Goal: Task Accomplishment & Management: Use online tool/utility

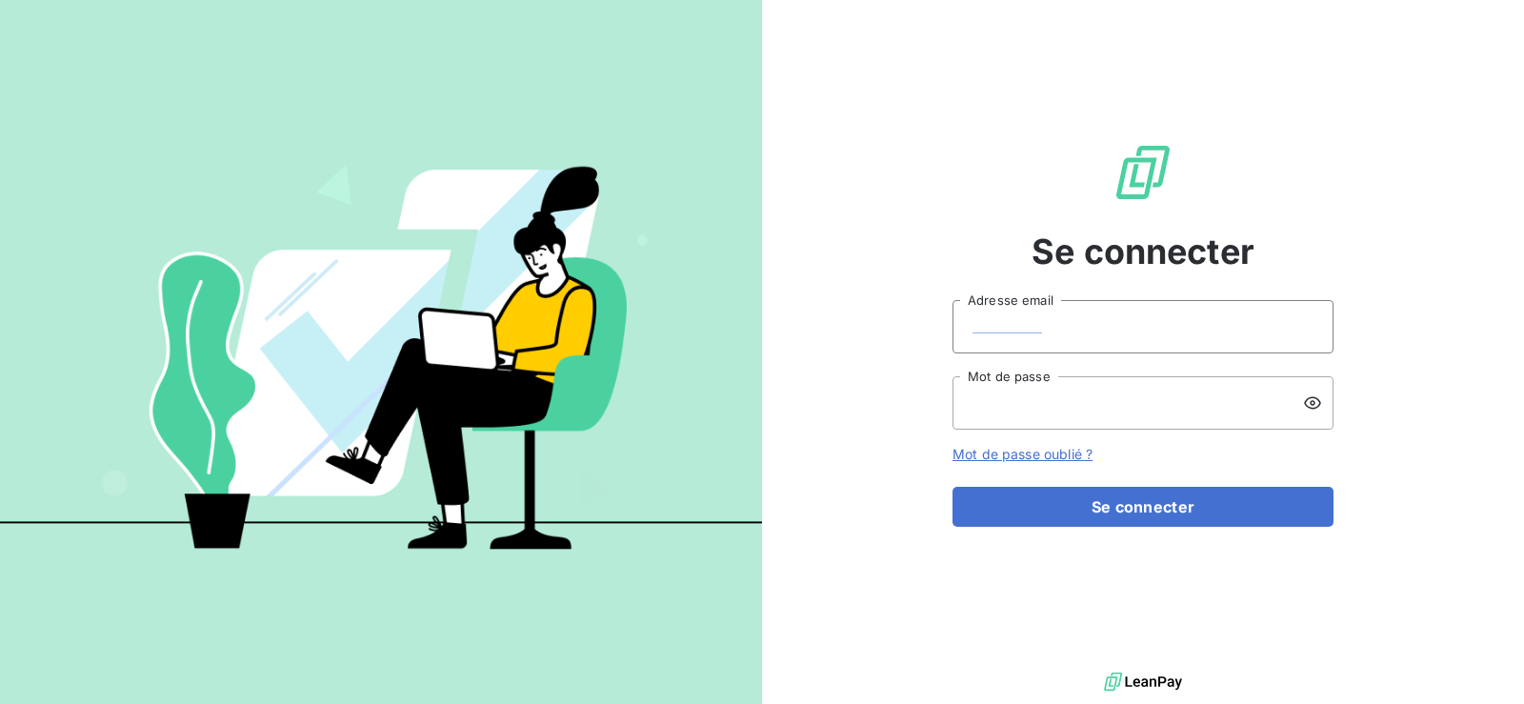
type input "[EMAIL_ADDRESS][DOMAIN_NAME]"
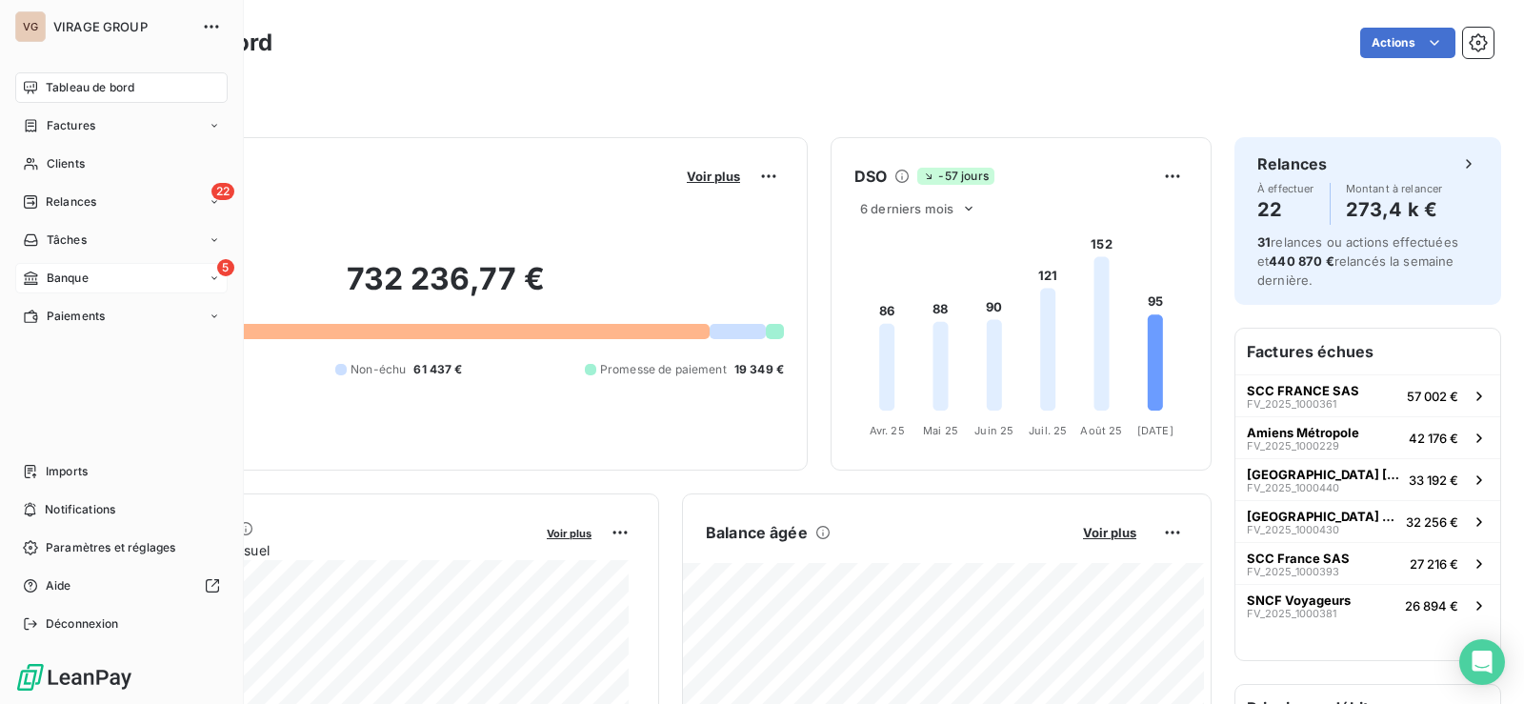
click at [59, 271] on span "Banque" at bounding box center [68, 278] width 42 height 17
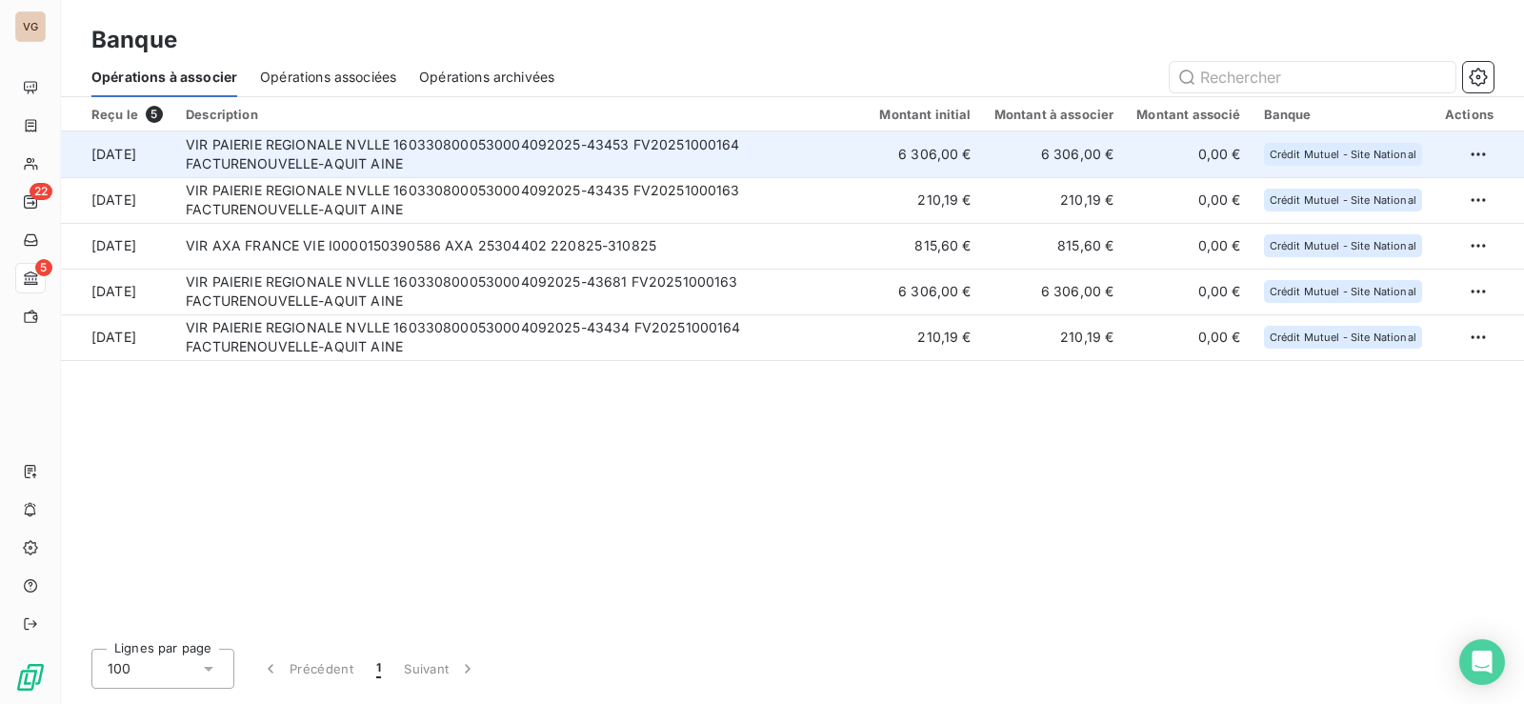
click at [502, 149] on td "VIR PAIERIE REGIONALE NVLLE 1603308000530004092025-43453 FV20251000164 FACTUREN…" at bounding box center [521, 154] width 694 height 46
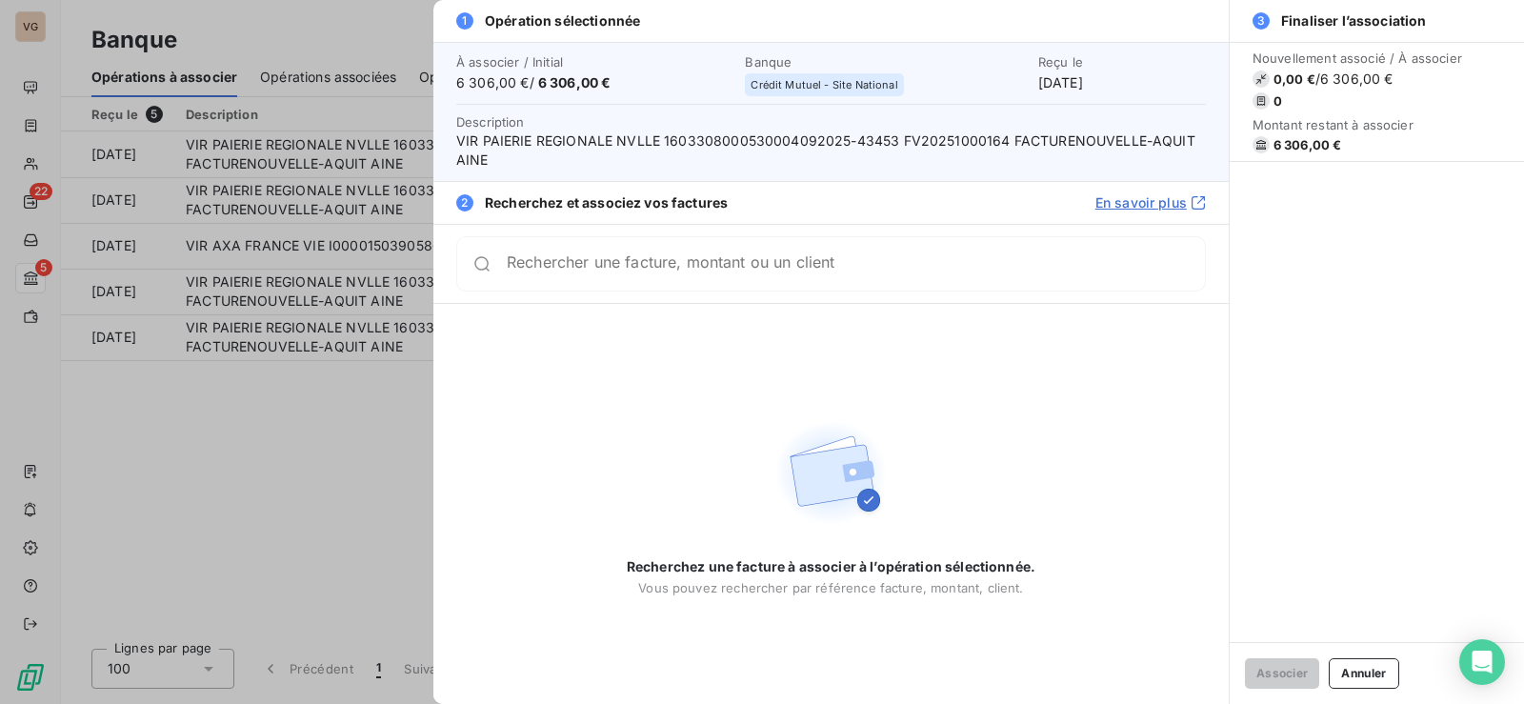
click at [576, 271] on input "Rechercher une facture, montant ou un client" at bounding box center [856, 263] width 698 height 19
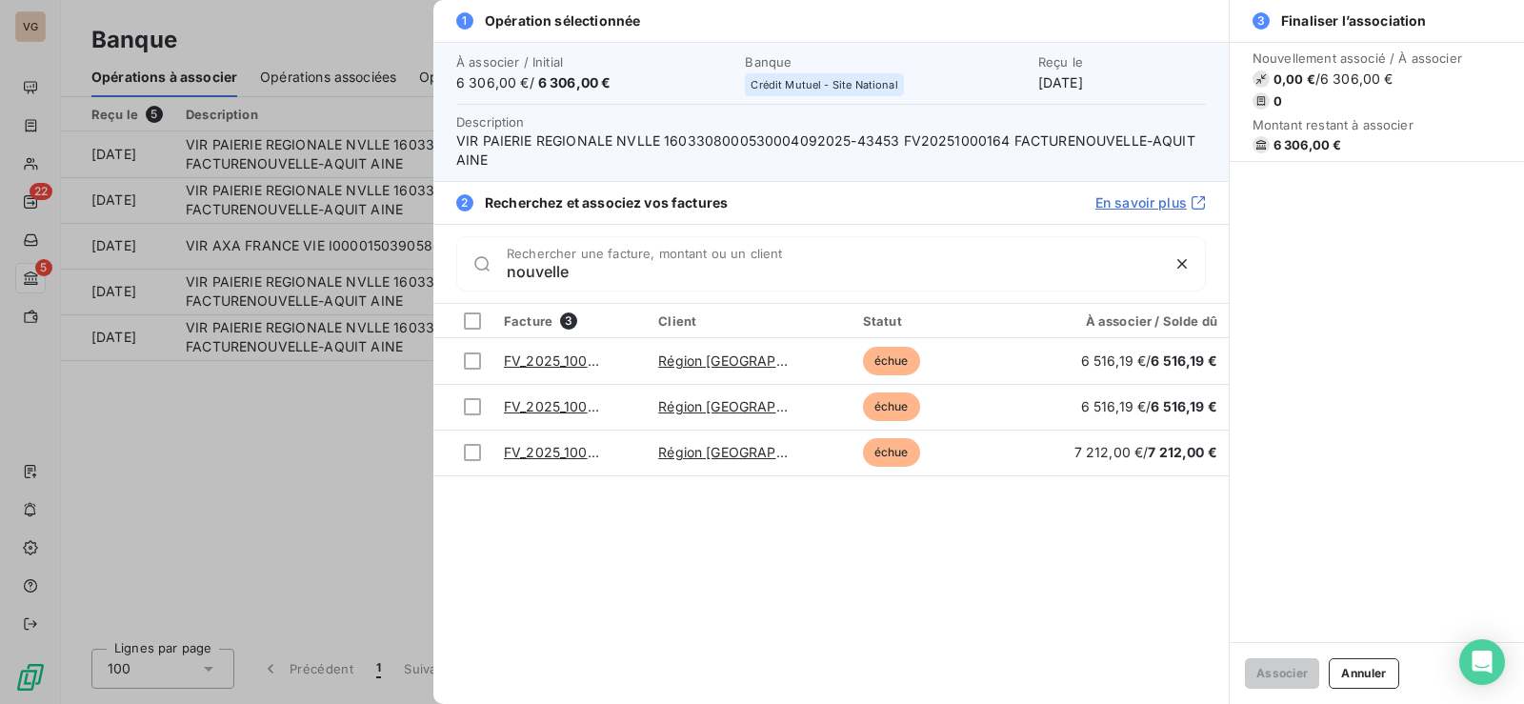
type input "nouvelle"
click at [325, 434] on div at bounding box center [762, 352] width 1524 height 704
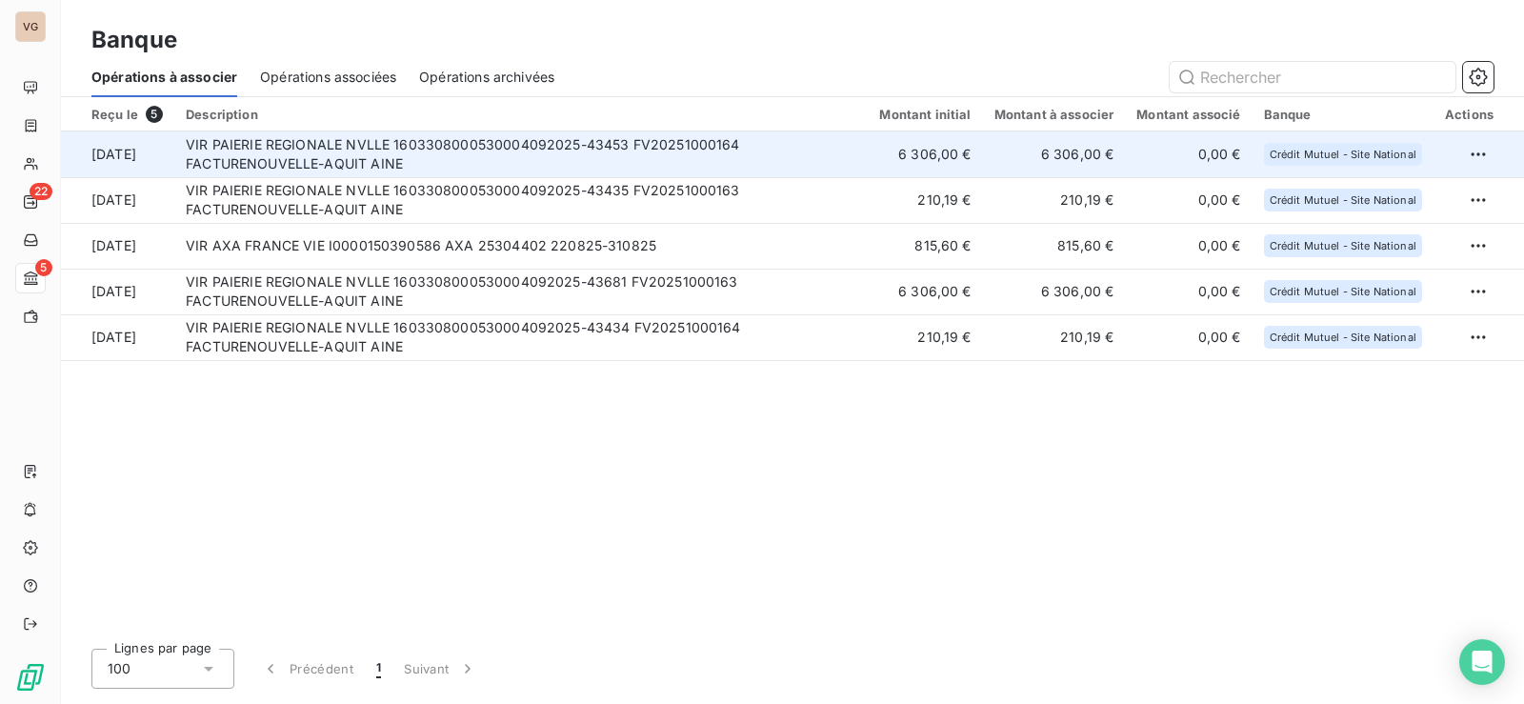
click at [418, 149] on td "VIR PAIERIE REGIONALE NVLLE 1603308000530004092025-43453 FV20251000164 FACTUREN…" at bounding box center [521, 154] width 694 height 46
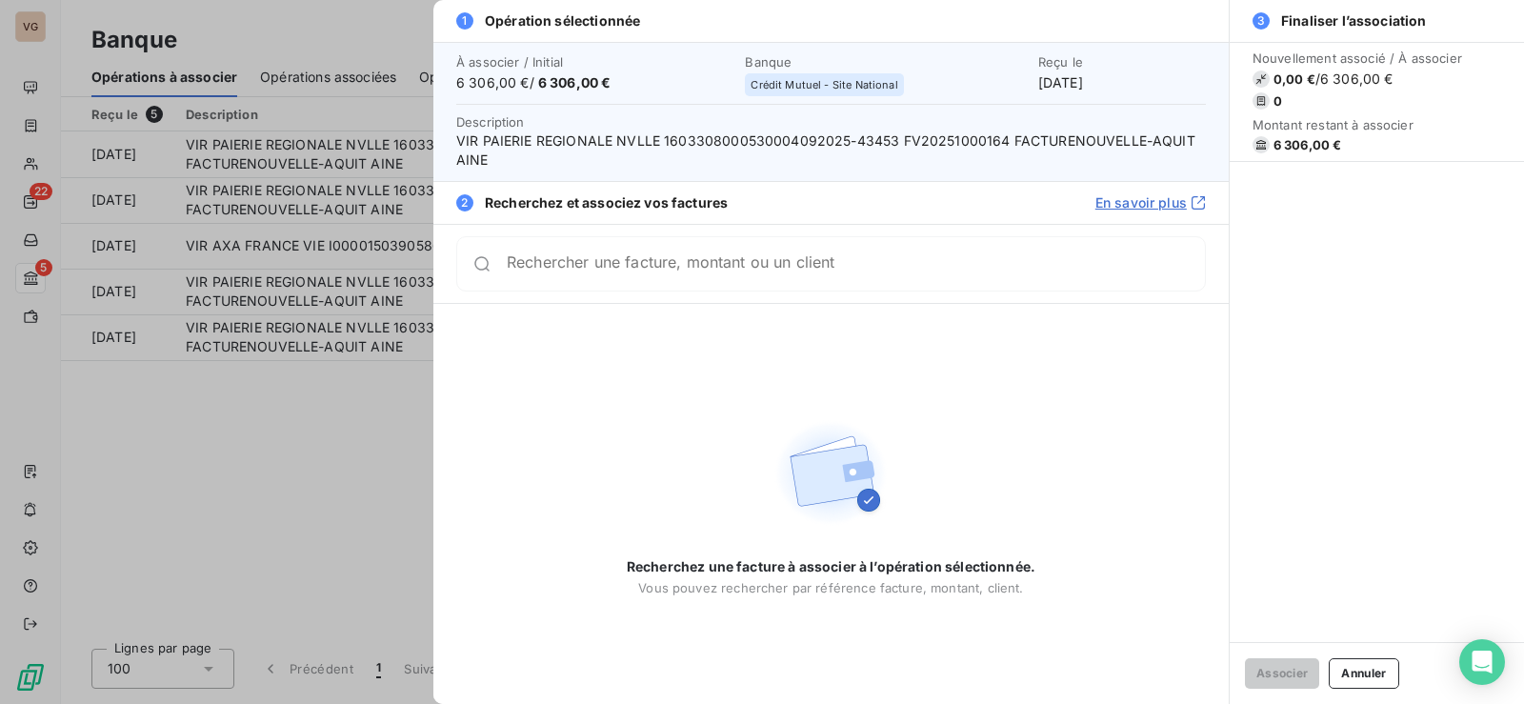
click at [601, 271] on input "Rechercher une facture, montant ou un client" at bounding box center [856, 263] width 698 height 19
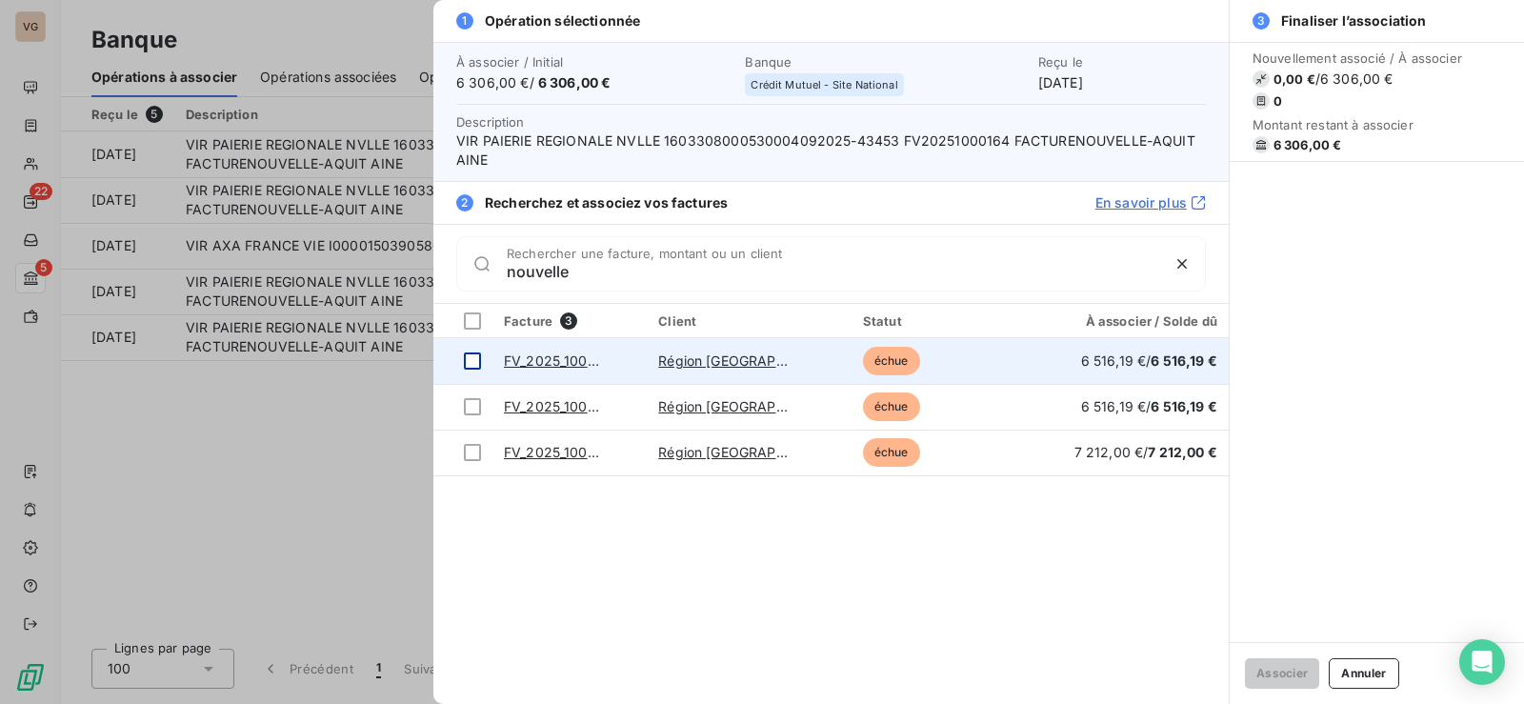
type input "nouvelle"
click at [470, 358] on div at bounding box center [472, 361] width 17 height 17
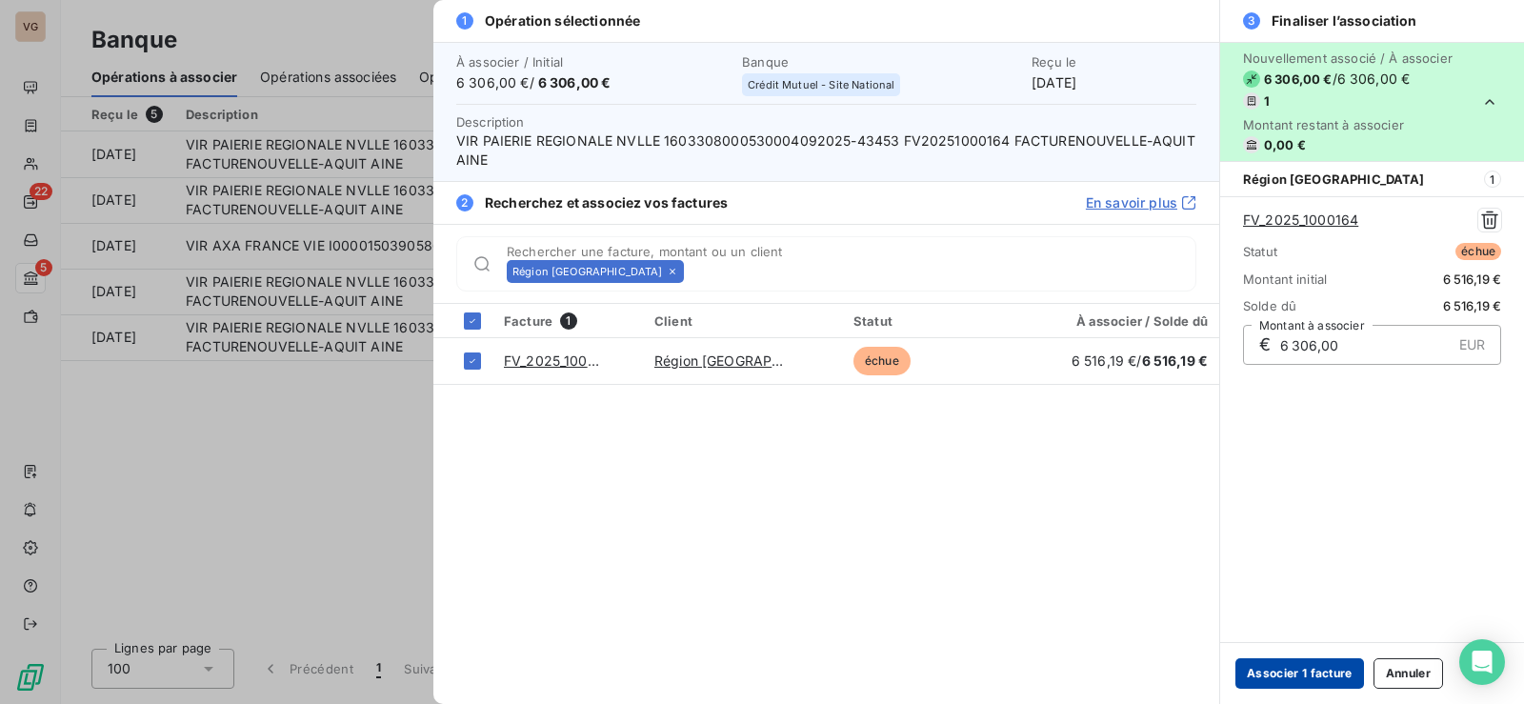
click at [1299, 666] on button "Associer 1 facture" at bounding box center [1300, 673] width 129 height 30
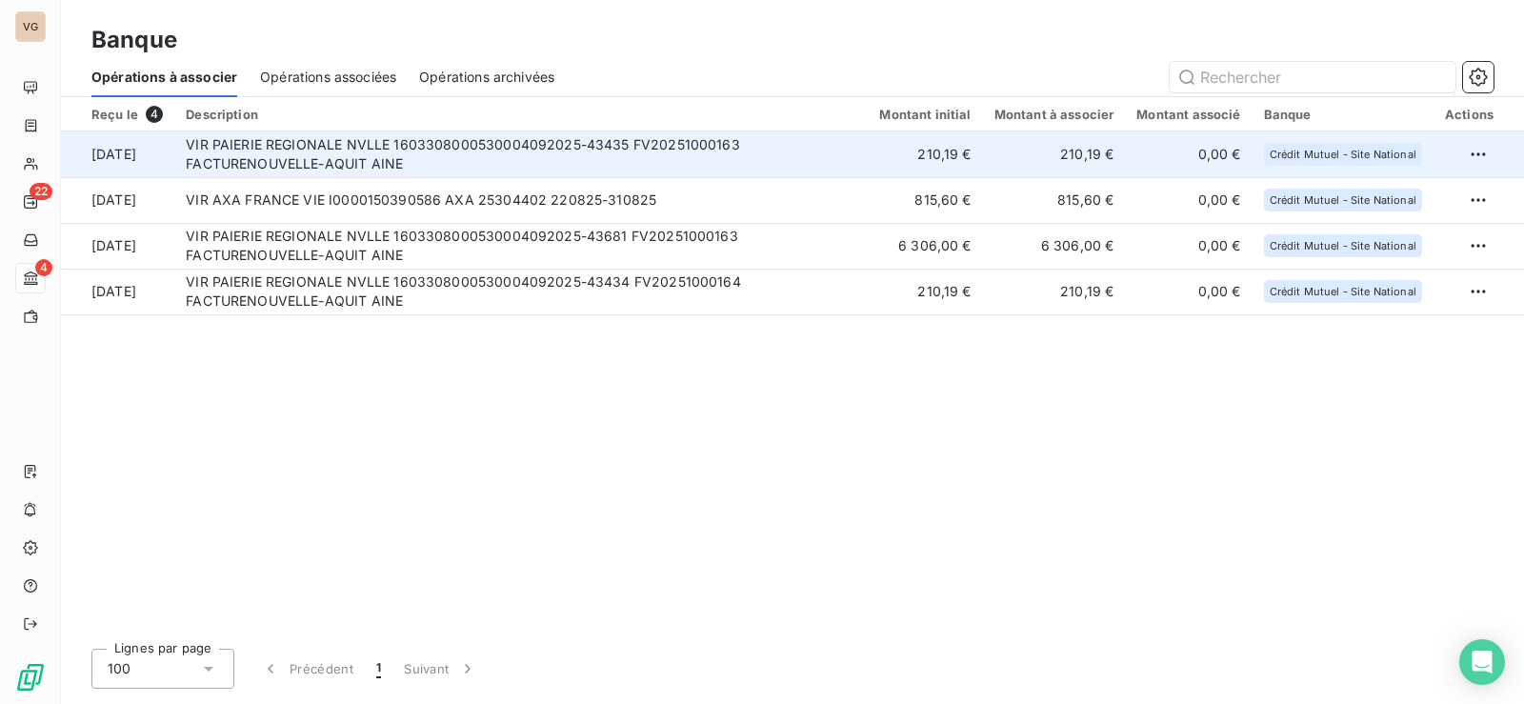
click at [451, 165] on td "VIR PAIERIE REGIONALE NVLLE 1603308000530004092025-43435 FV20251000163 FACTUREN…" at bounding box center [521, 154] width 694 height 46
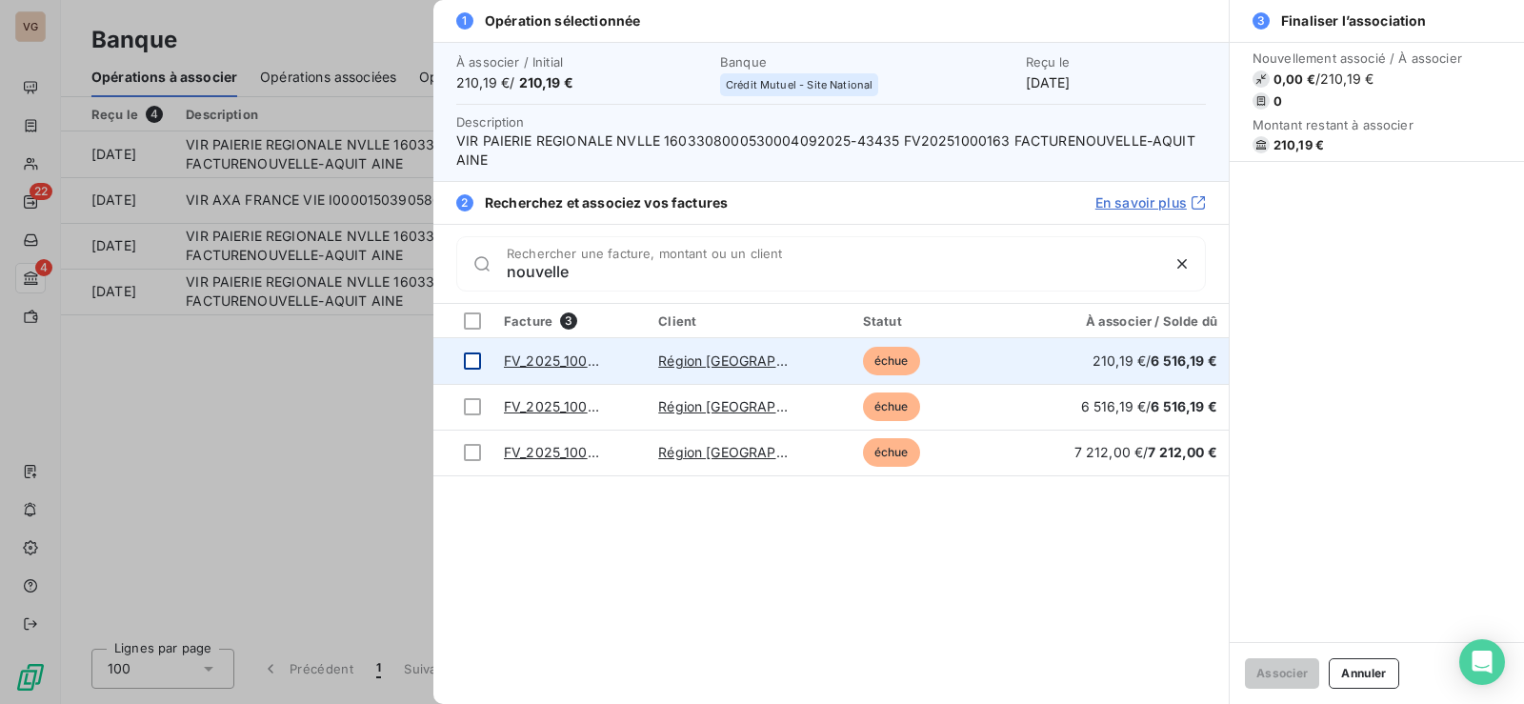
type input "nouvelle"
click at [479, 359] on div at bounding box center [472, 361] width 17 height 17
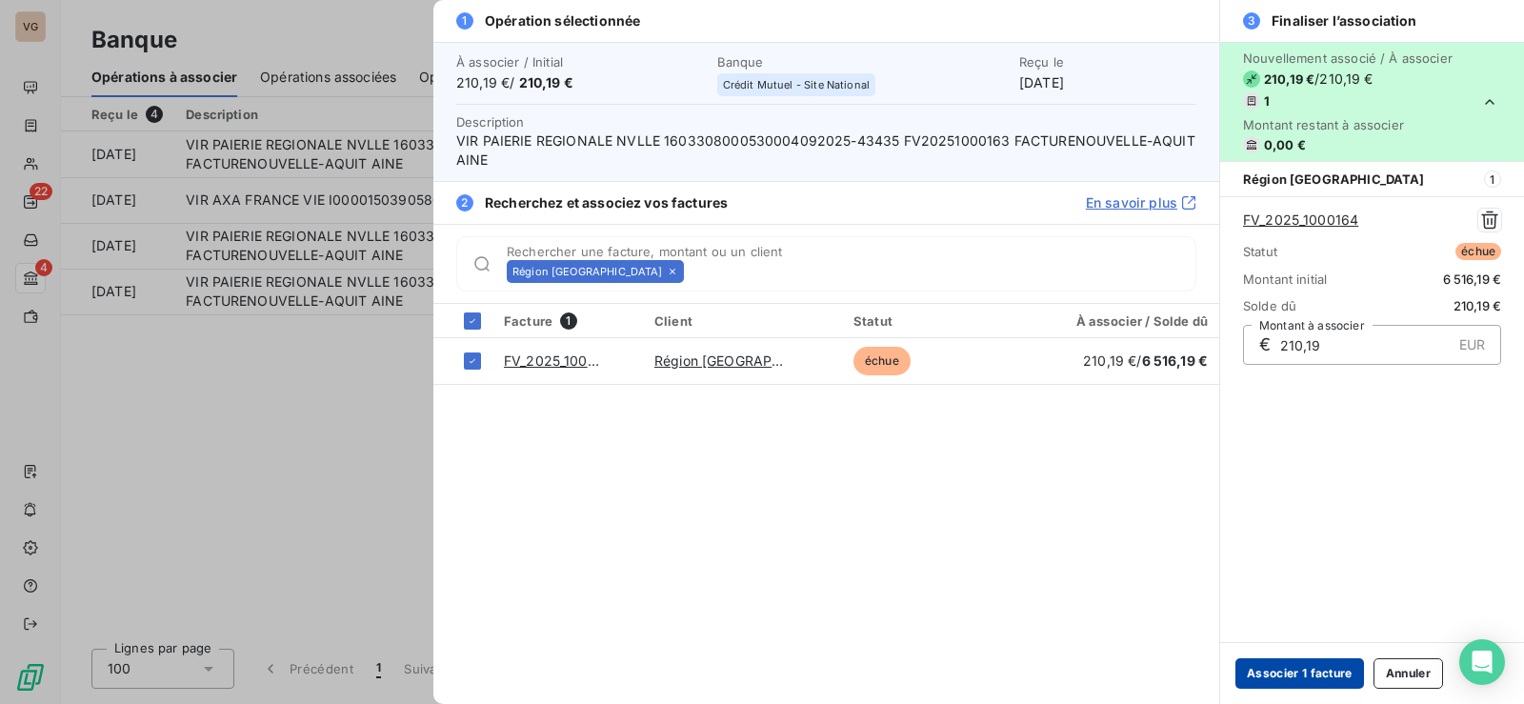
click at [1288, 667] on button "Associer 1 facture" at bounding box center [1300, 673] width 129 height 30
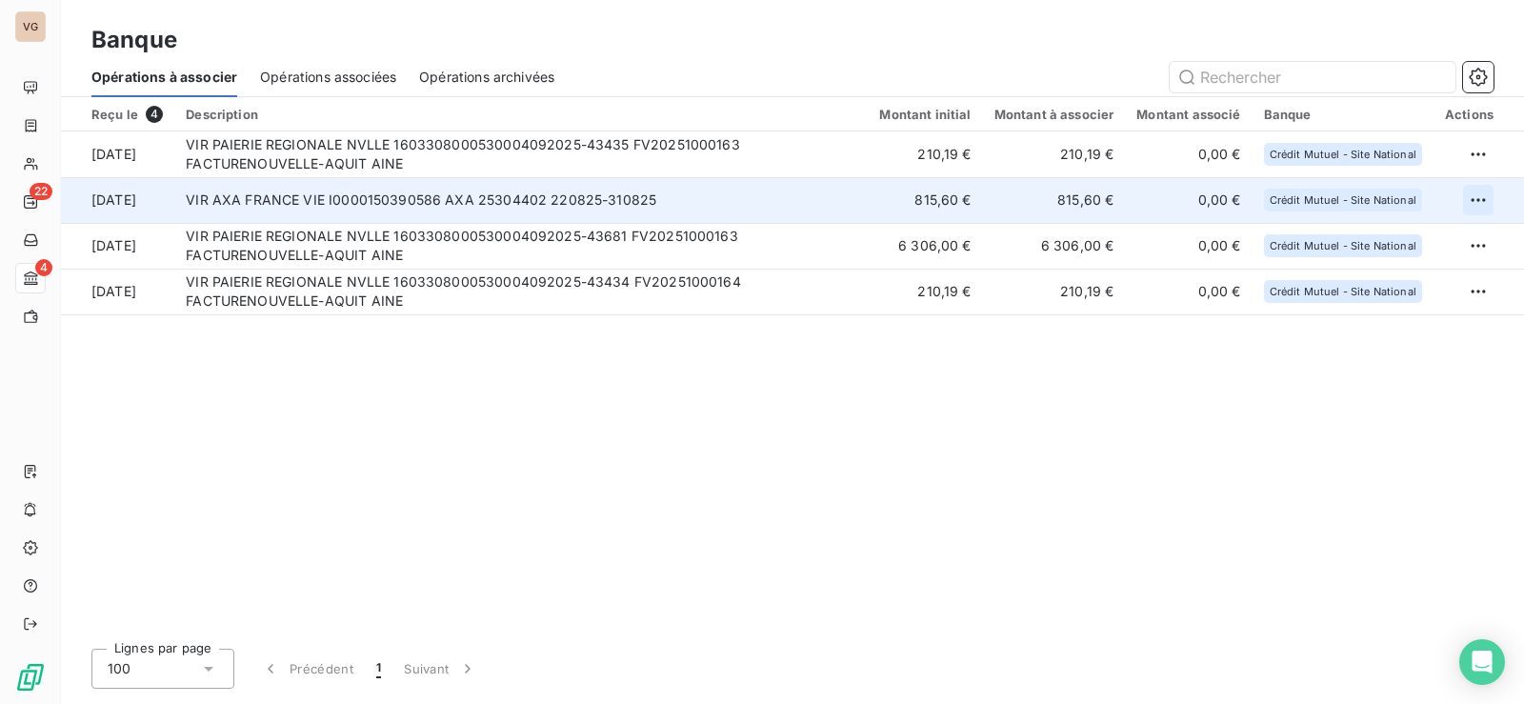
click at [1481, 194] on html "VG 22 4 Banque Opérations à associer Opérations associées Opérations archivées …" at bounding box center [762, 352] width 1524 height 704
click at [1430, 234] on div "Archiver l’opération" at bounding box center [1412, 242] width 147 height 30
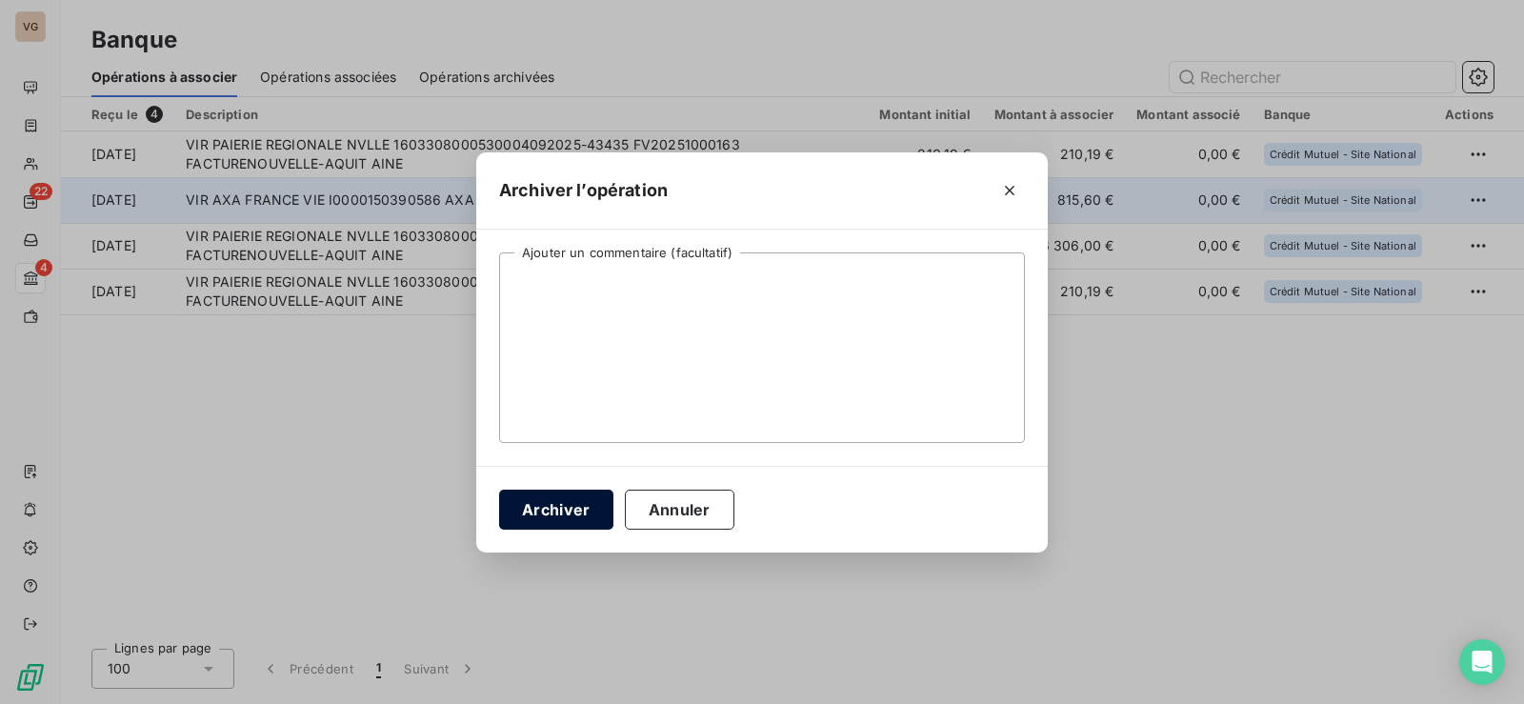
click at [584, 497] on button "Archiver" at bounding box center [556, 510] width 114 height 40
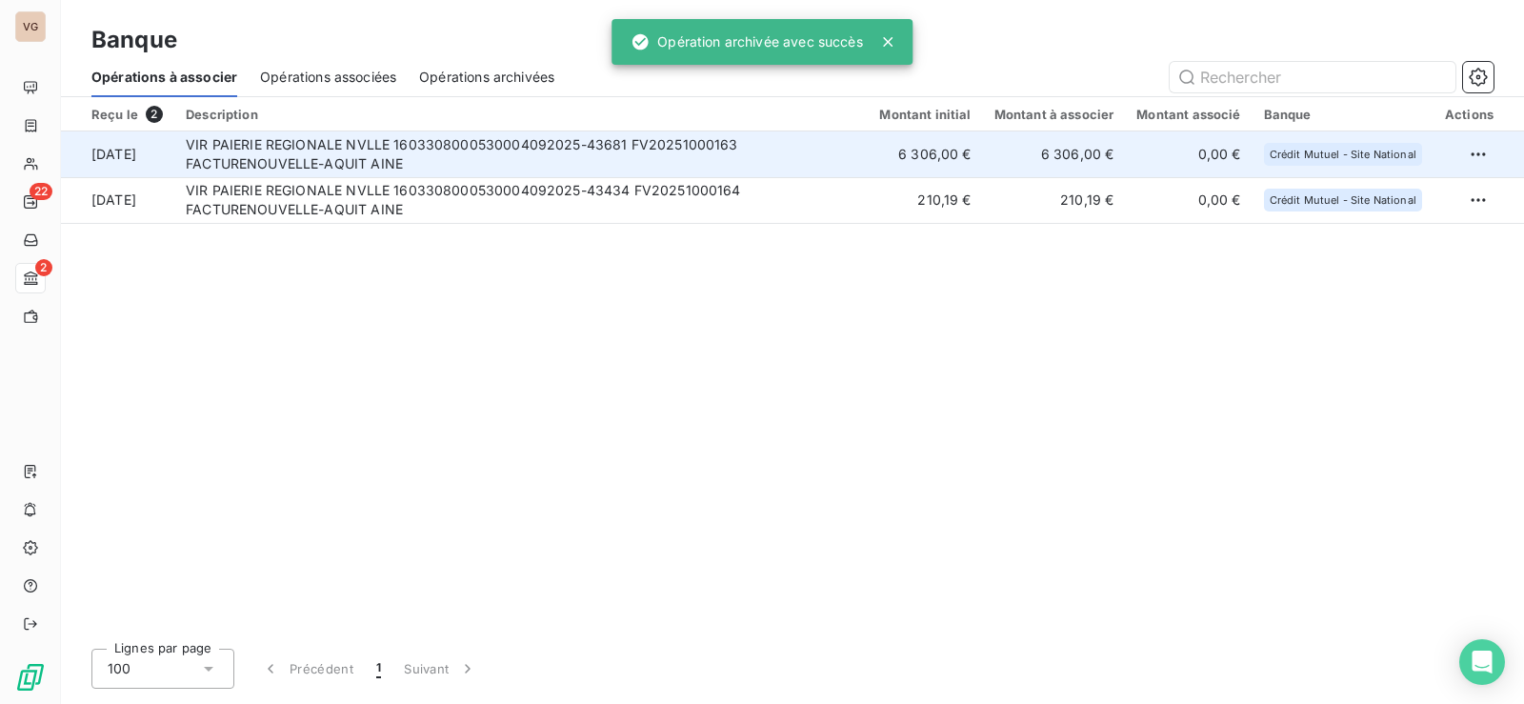
click at [542, 148] on td "VIR PAIERIE REGIONALE NVLLE 1603308000530004092025-43681 FV20251000163 FACTUREN…" at bounding box center [521, 154] width 694 height 46
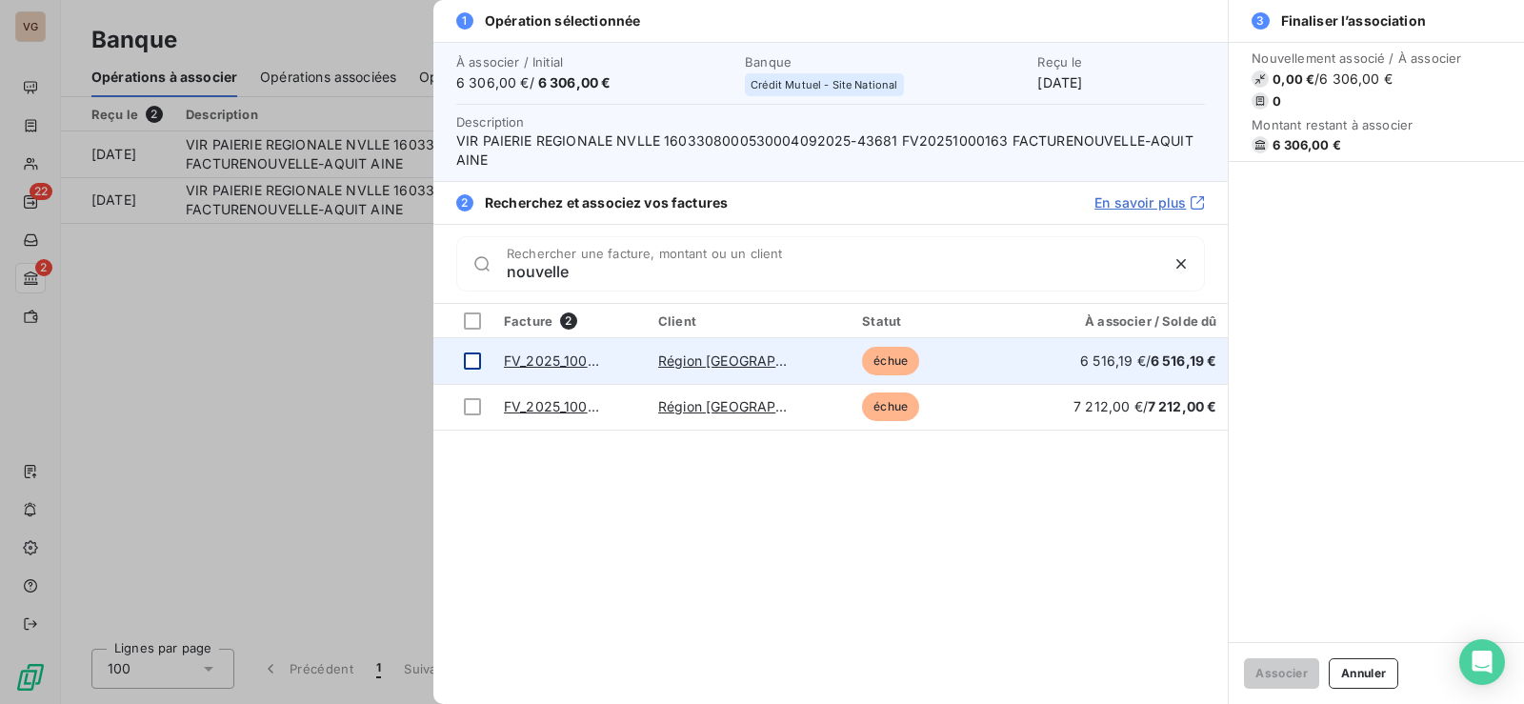
type input "nouvelle"
click at [467, 359] on div at bounding box center [472, 361] width 17 height 17
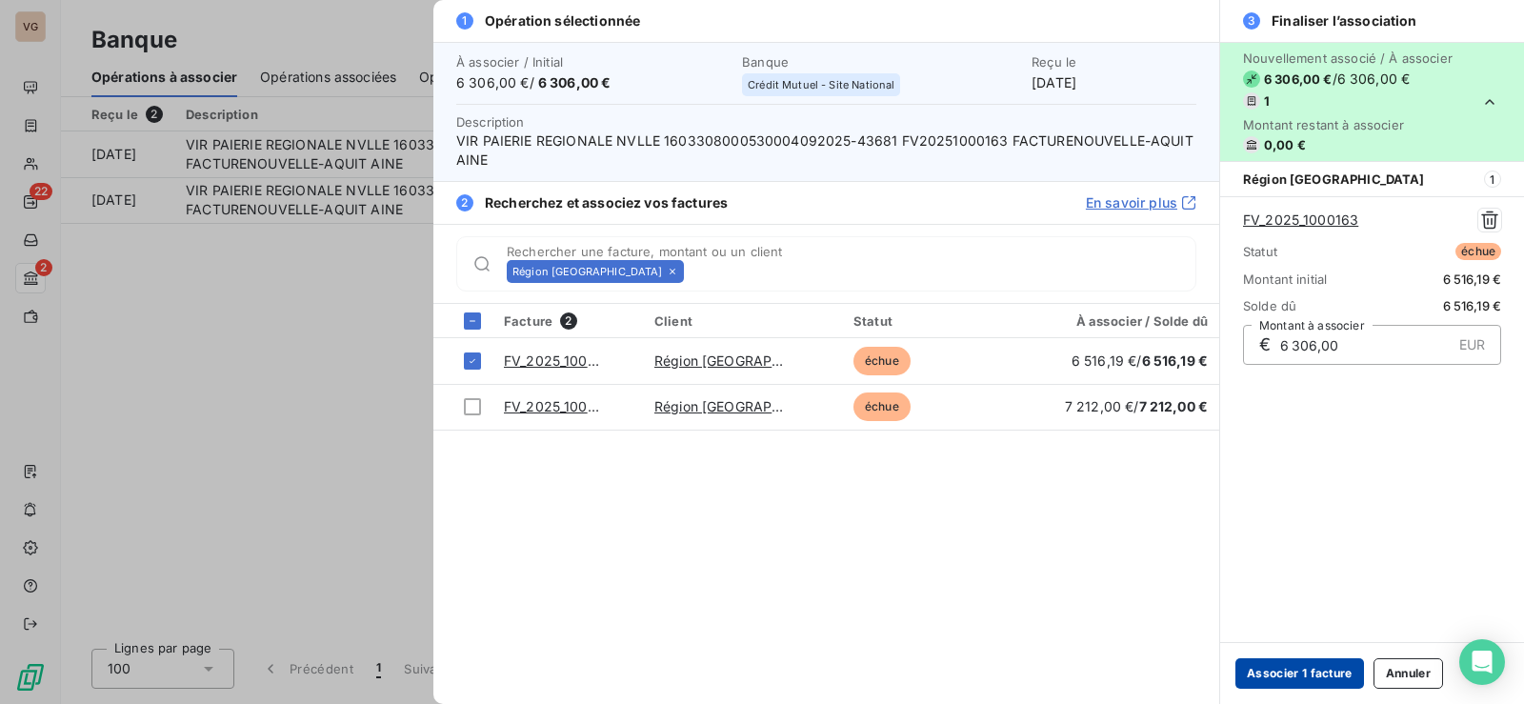
click at [1304, 674] on button "Associer 1 facture" at bounding box center [1300, 673] width 129 height 30
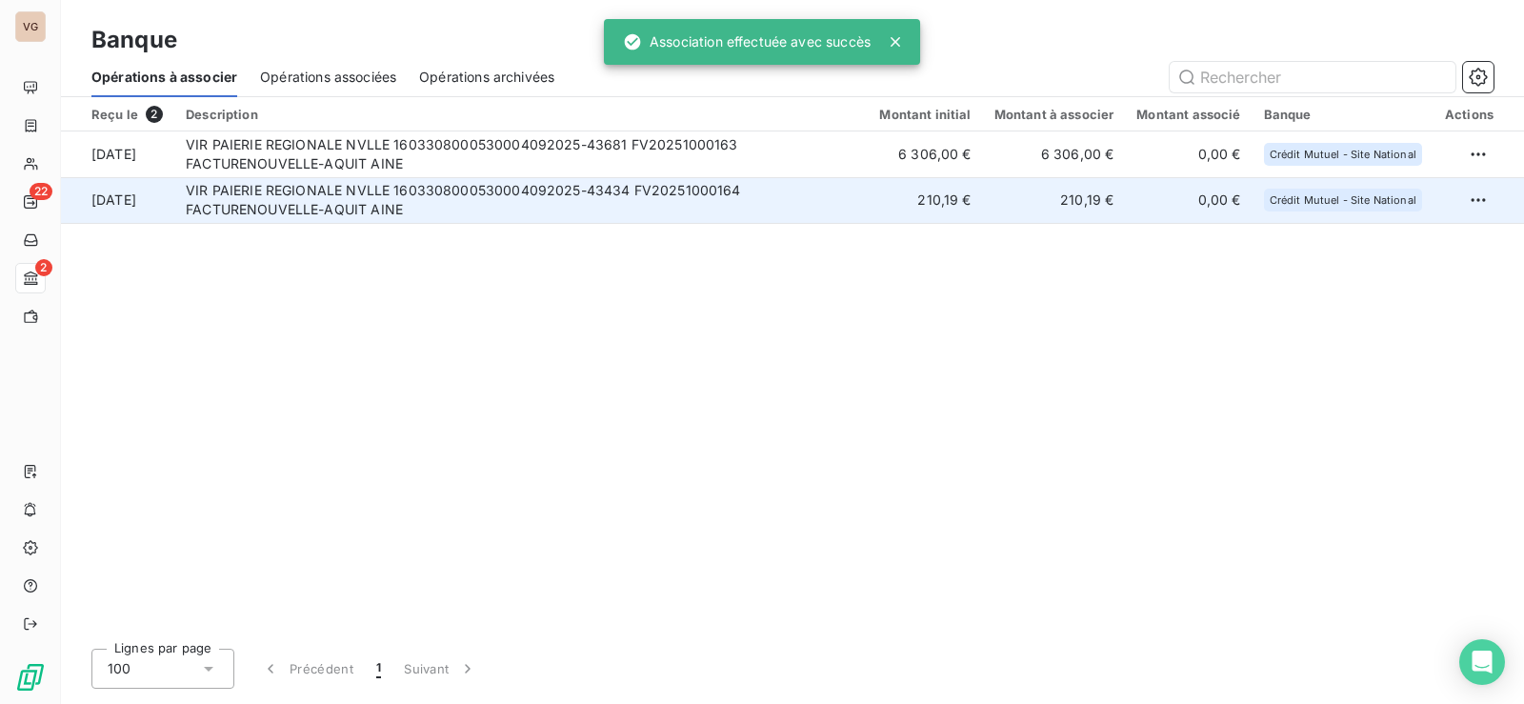
click at [490, 199] on td "VIR PAIERIE REGIONALE NVLLE 1603308000530004092025-43434 FV20251000164 FACTUREN…" at bounding box center [521, 200] width 694 height 46
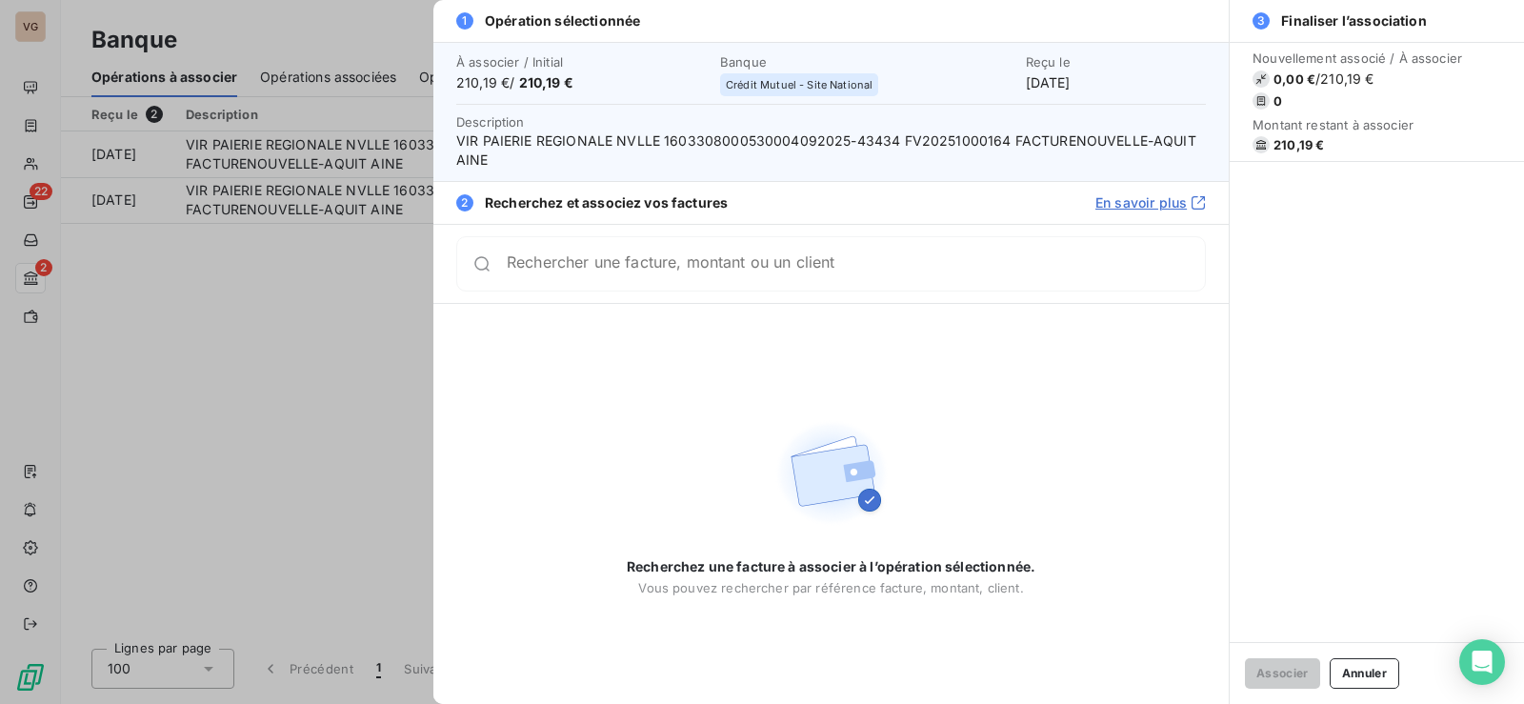
click at [618, 273] on input "Rechercher une facture, montant ou un client" at bounding box center [856, 263] width 698 height 19
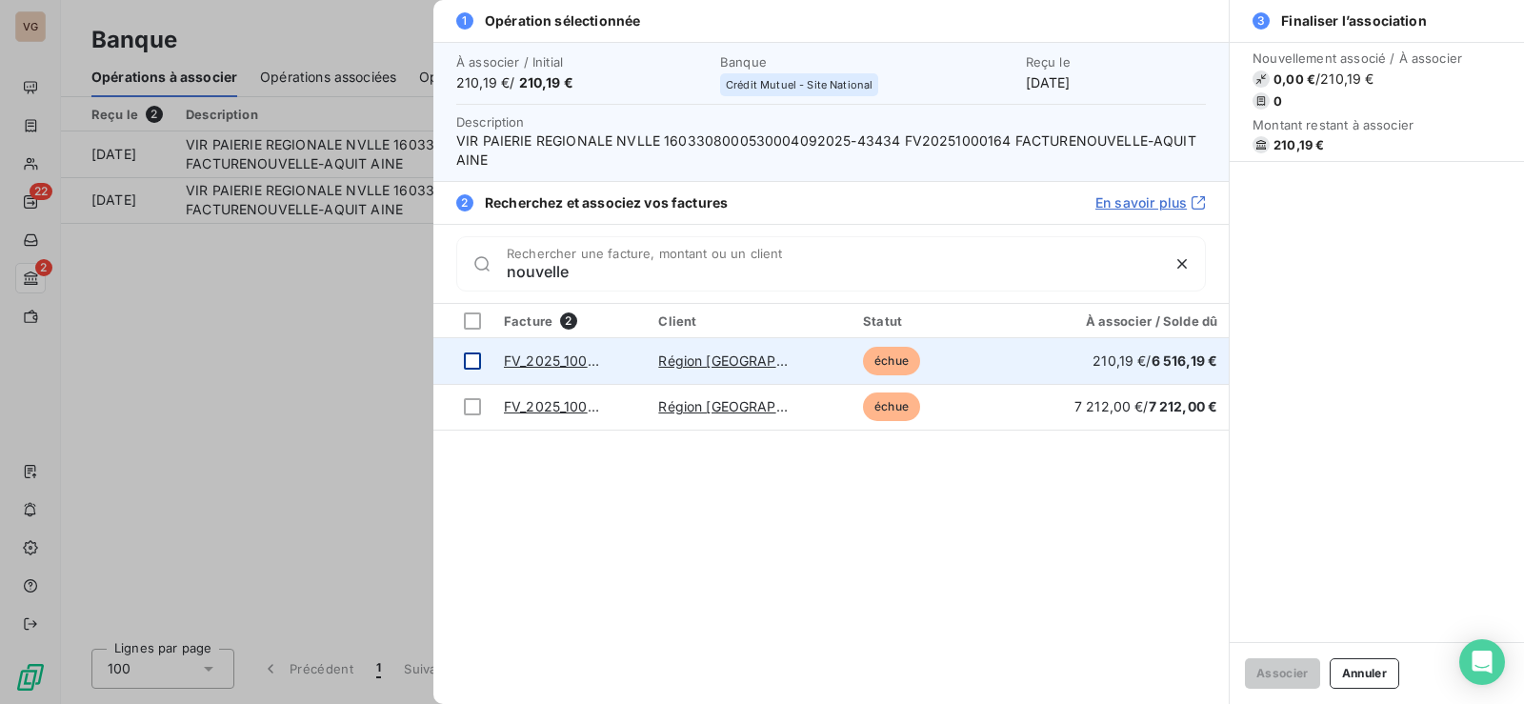
type input "nouvelle"
click at [472, 365] on div at bounding box center [472, 361] width 17 height 17
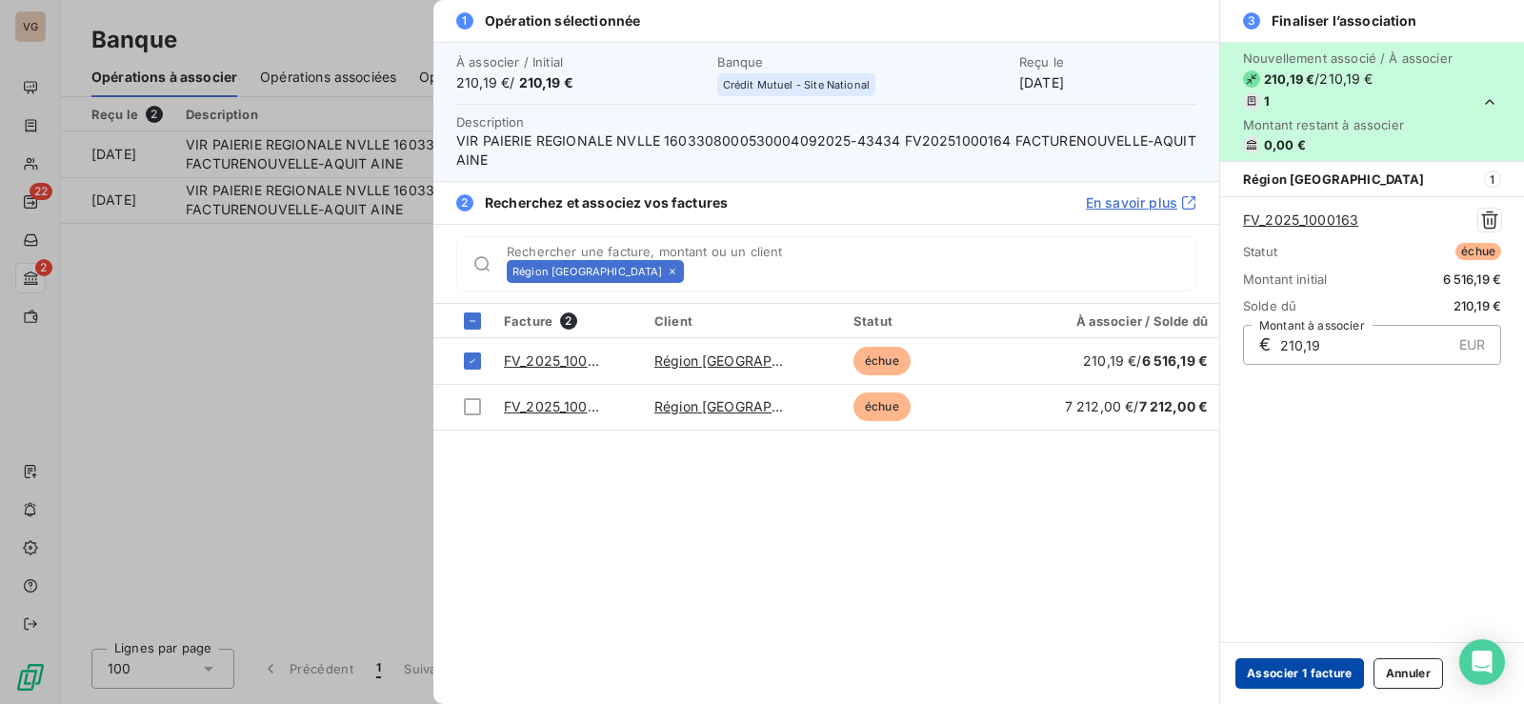
click at [1316, 686] on button "Associer 1 facture" at bounding box center [1300, 673] width 129 height 30
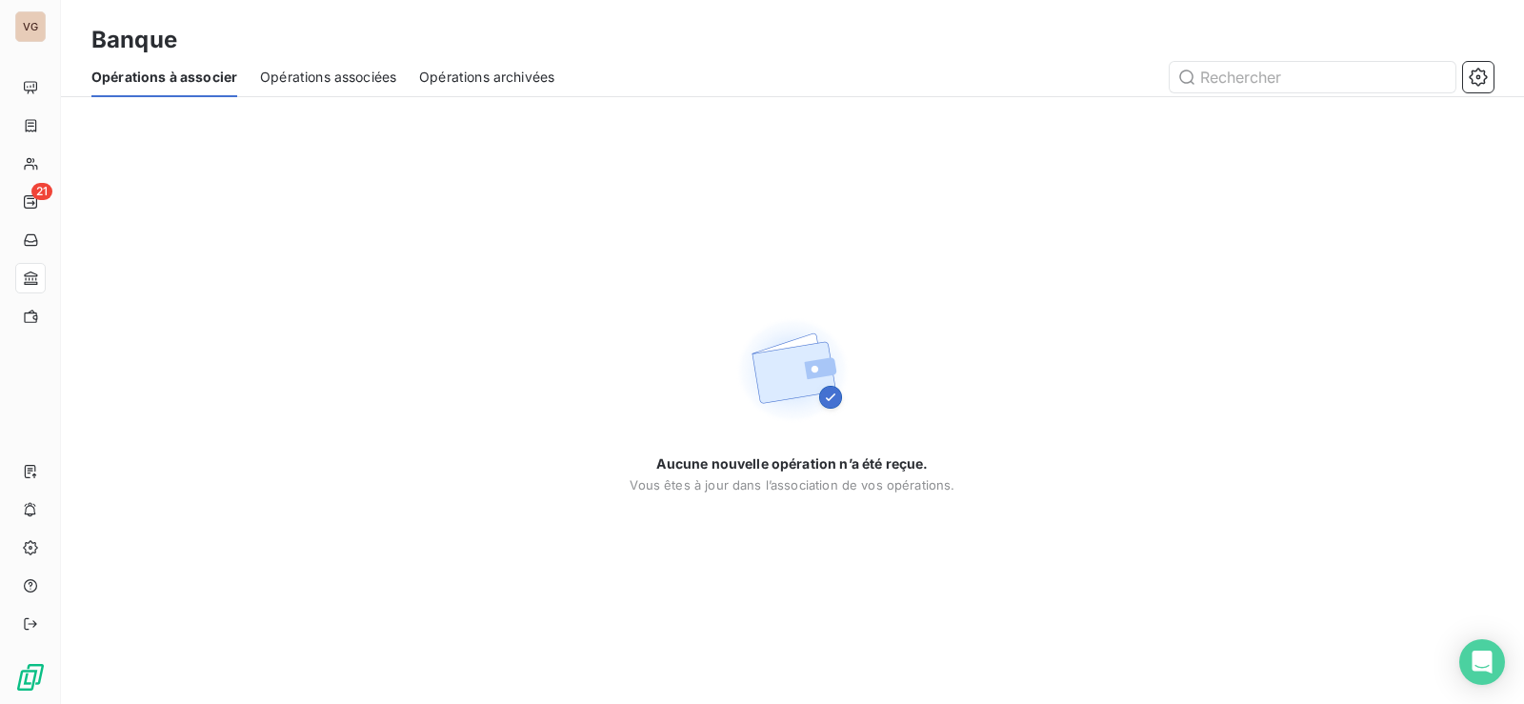
click at [324, 68] on span "Opérations associées" at bounding box center [328, 77] width 136 height 19
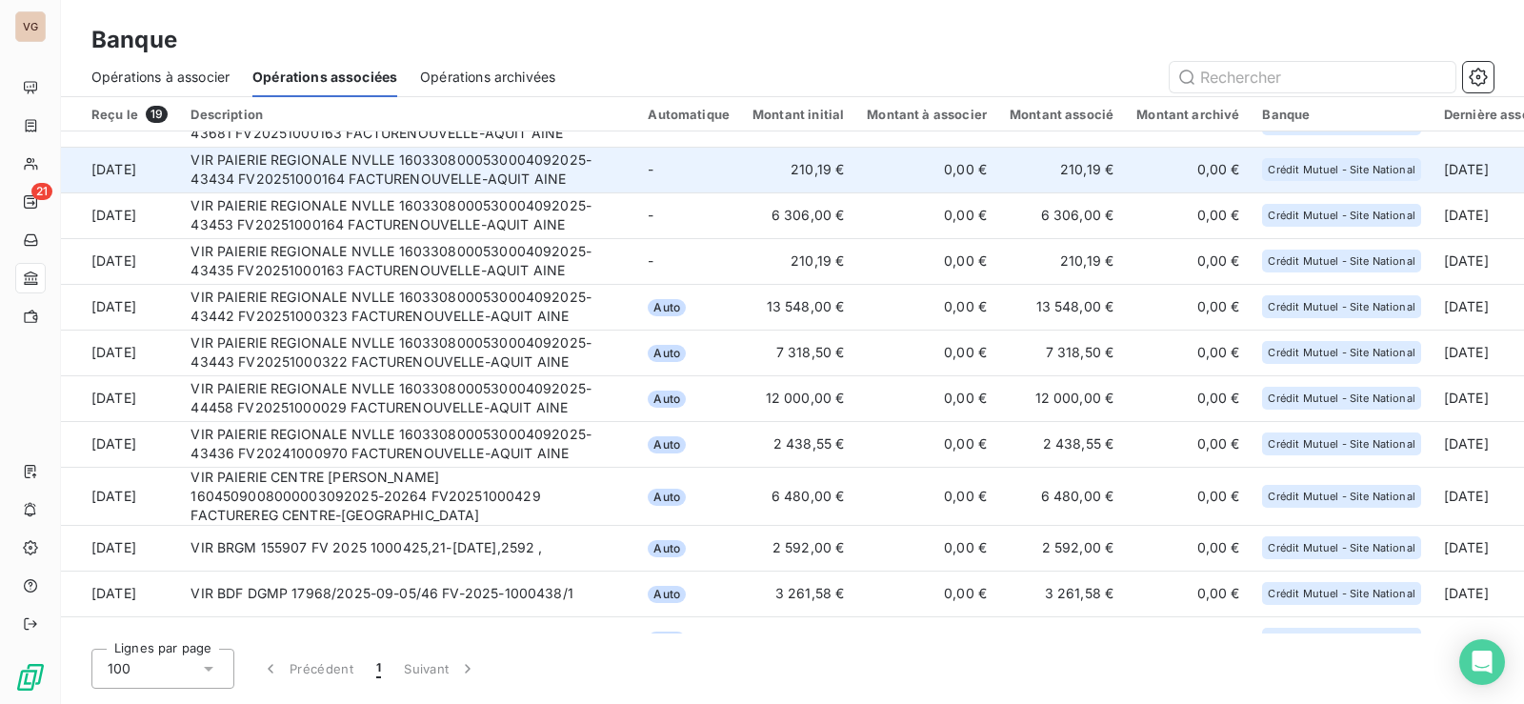
scroll to position [114, 0]
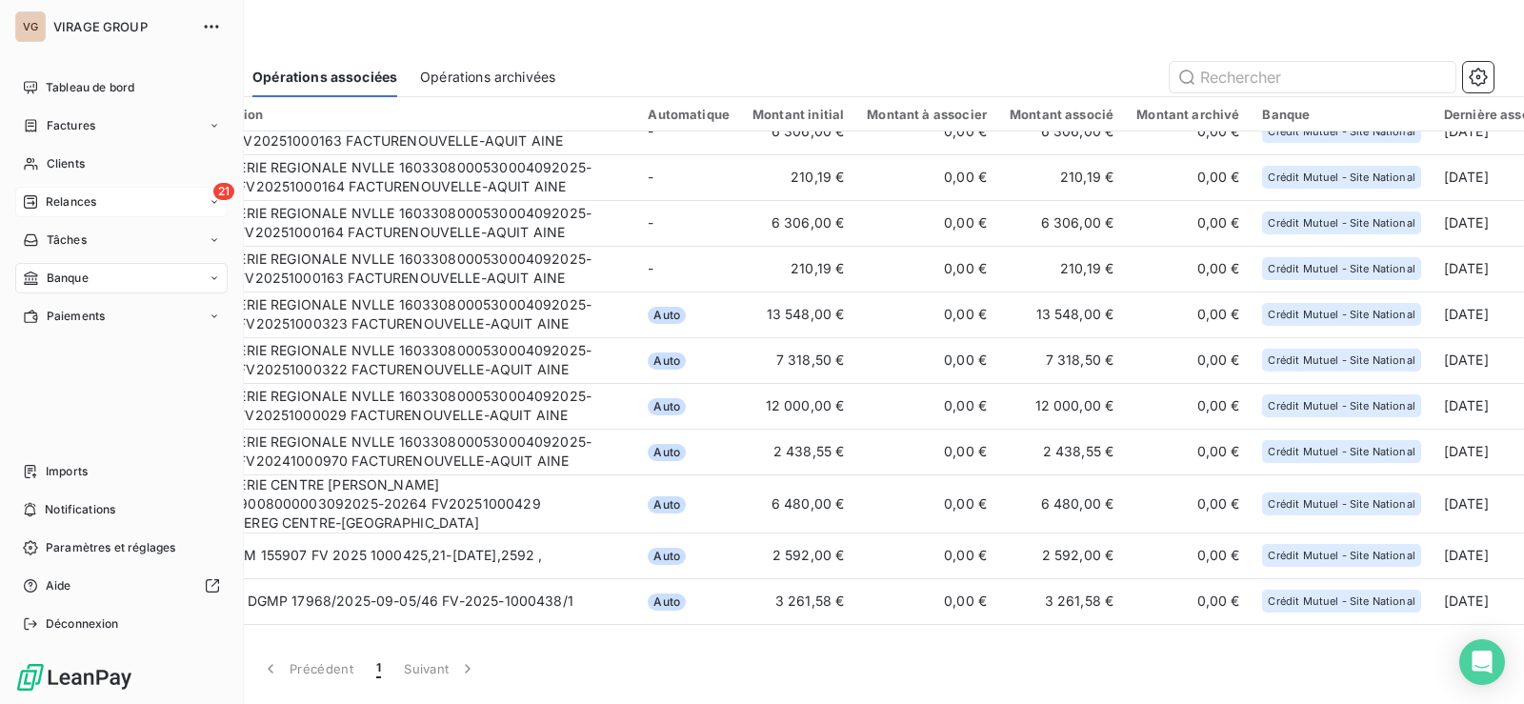
click at [43, 195] on div "Relances" at bounding box center [59, 201] width 73 height 17
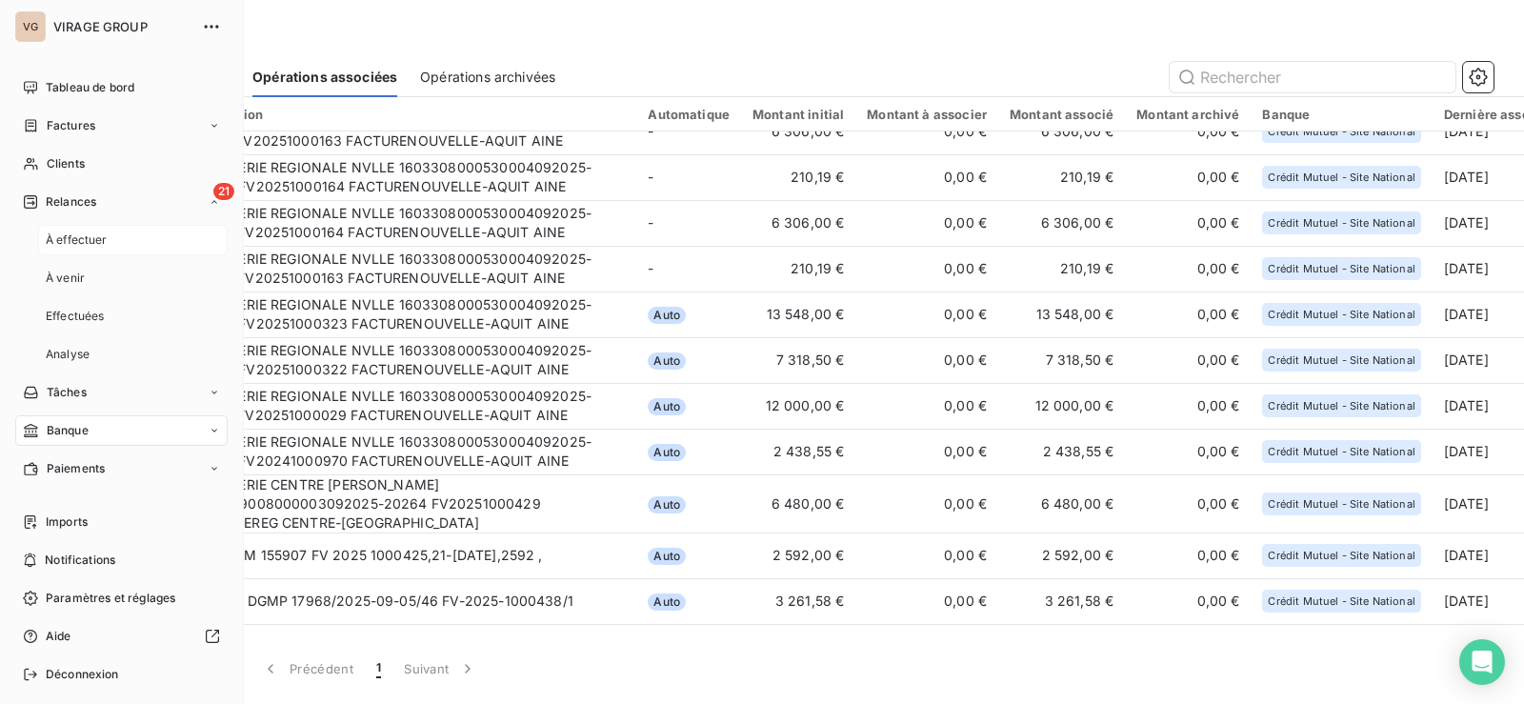
click at [61, 240] on span "À effectuer" at bounding box center [77, 240] width 62 height 17
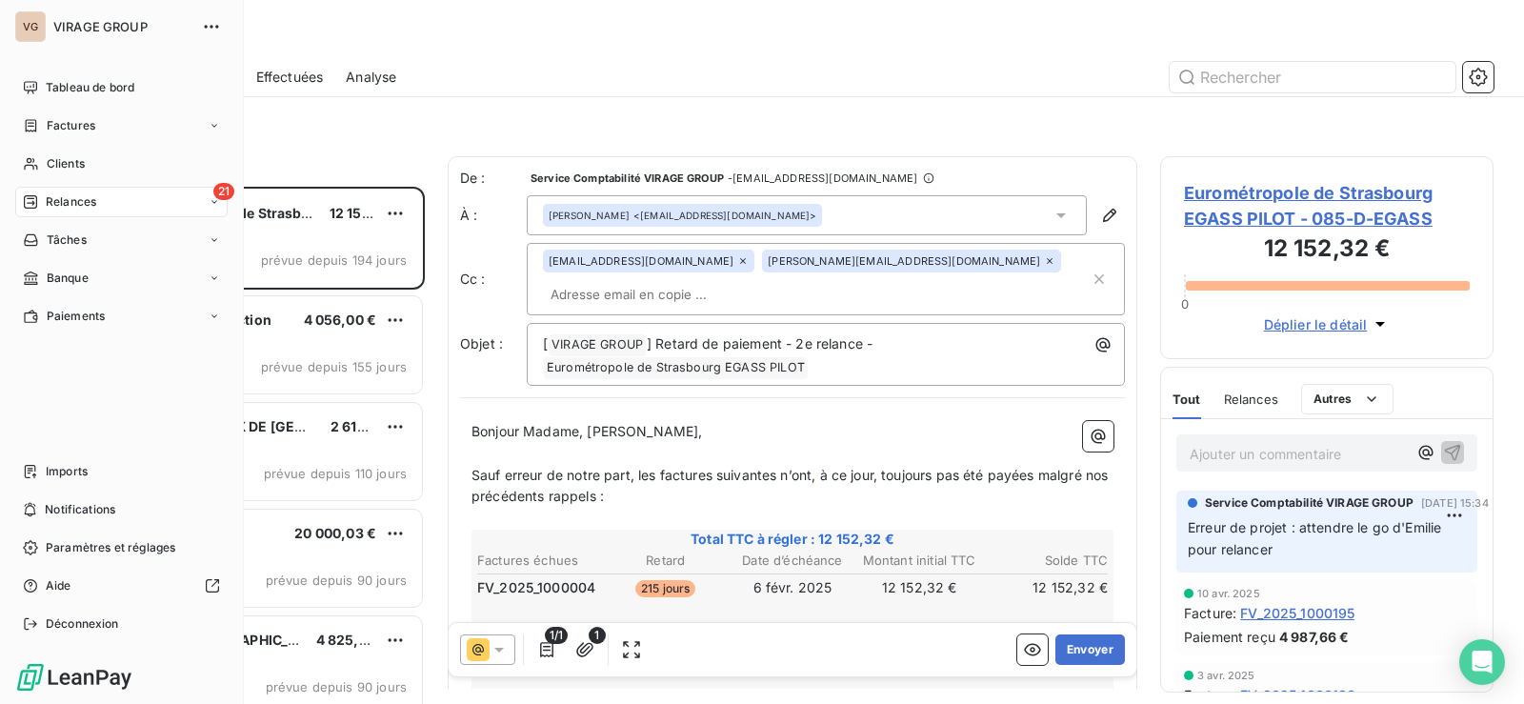
click at [55, 206] on span "Relances" at bounding box center [71, 201] width 50 height 17
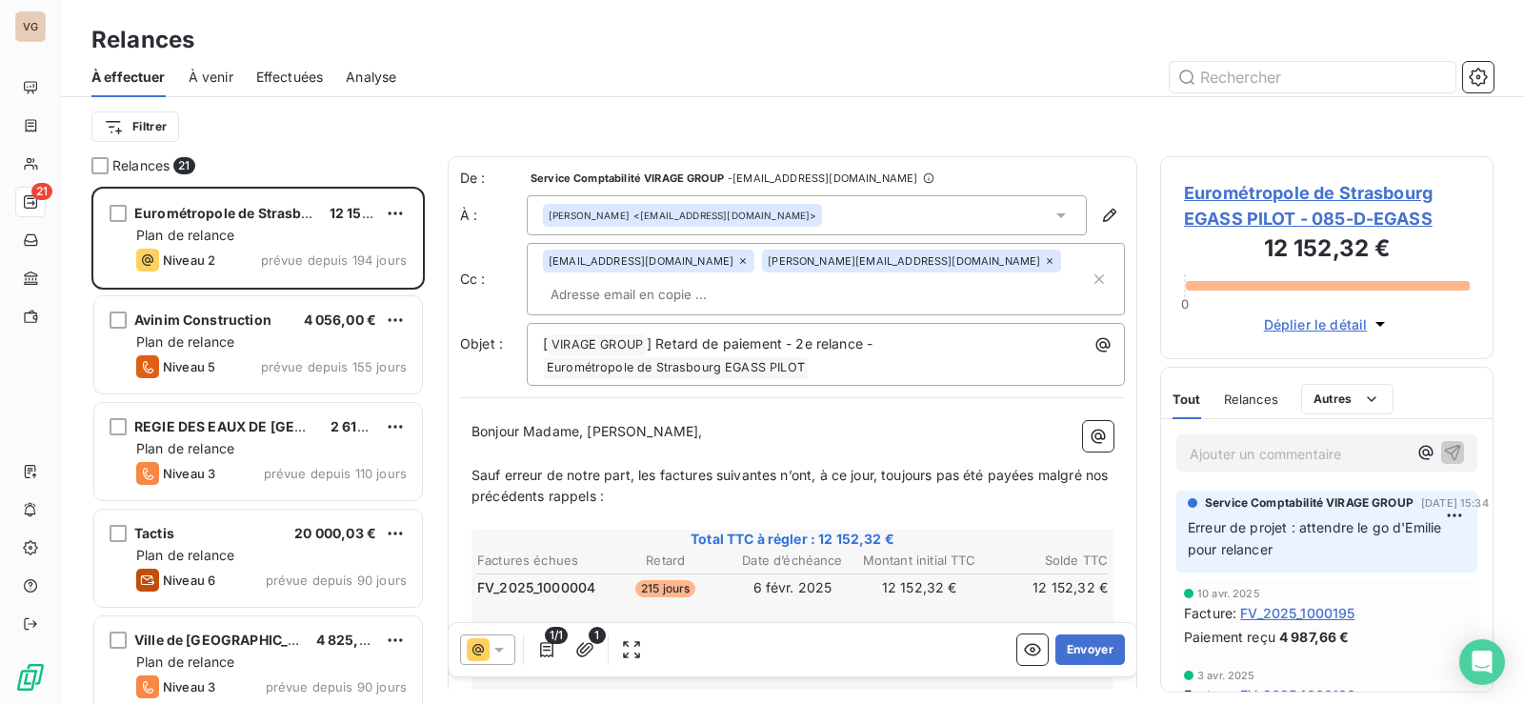
click at [439, 131] on div "Filtrer" at bounding box center [792, 127] width 1402 height 36
